Goal: Task Accomplishment & Management: Use online tool/utility

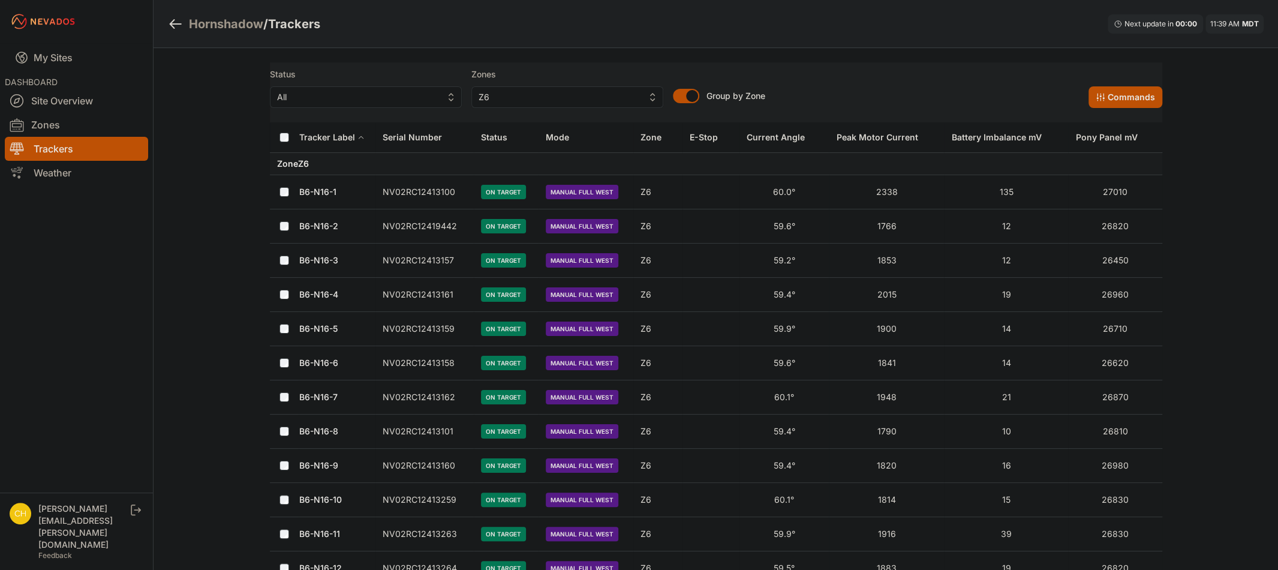
click at [1134, 101] on button "Commands" at bounding box center [1125, 97] width 74 height 22
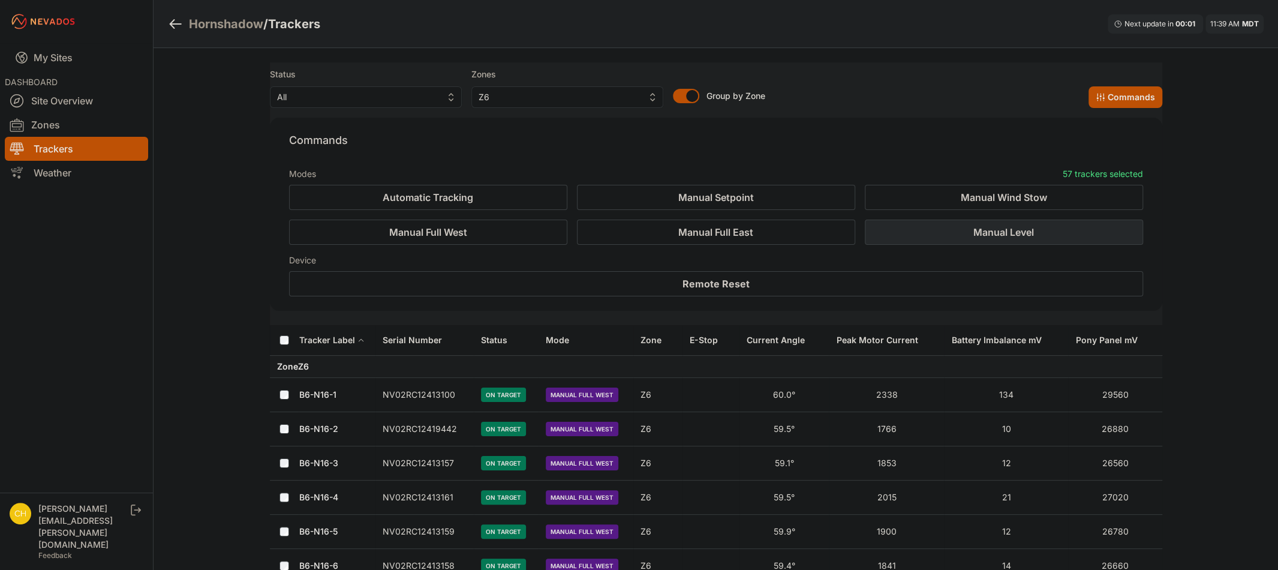
click at [1024, 239] on button "Manual Level" at bounding box center [1004, 231] width 278 height 25
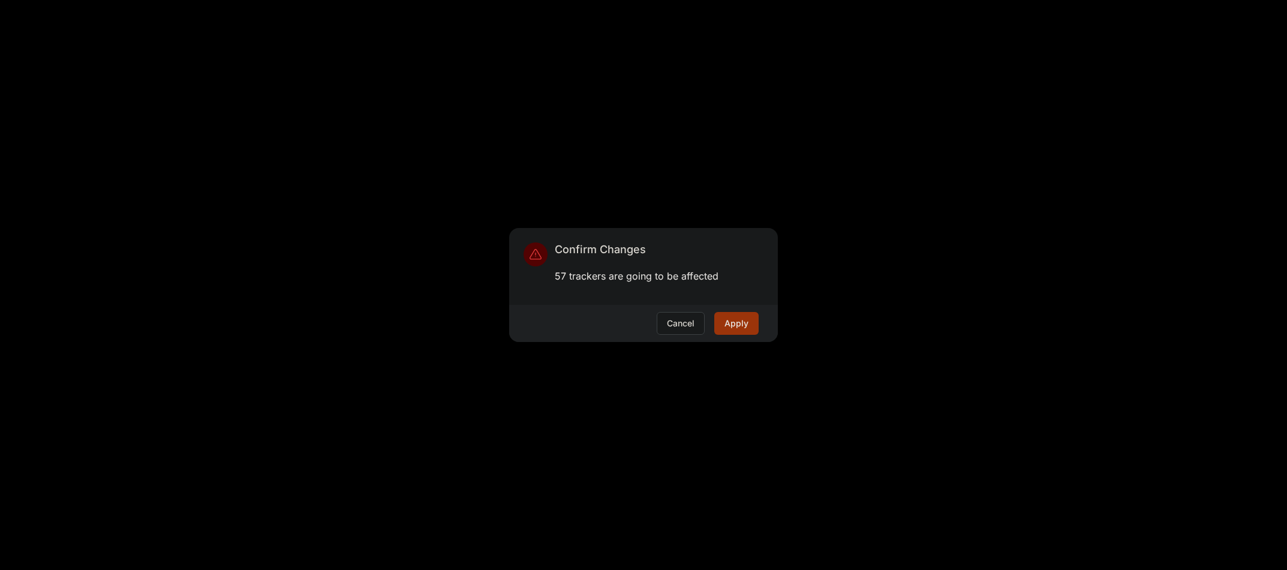
click at [743, 323] on button "Apply" at bounding box center [736, 323] width 44 height 23
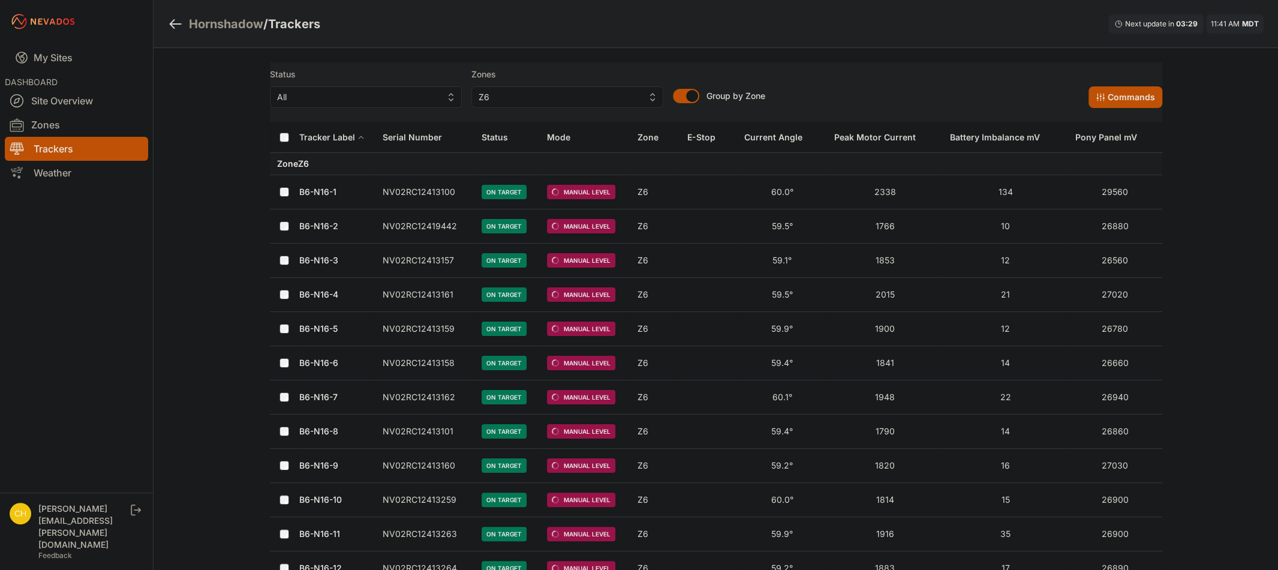
drag, startPoint x: 1235, startPoint y: 186, endPoint x: 1210, endPoint y: 123, distance: 68.4
click at [106, 402] on nav "My Sites DASHBOARD Site Overview Zones Trackers Weather" at bounding box center [76, 263] width 153 height 440
